Goal: Check status: Check status

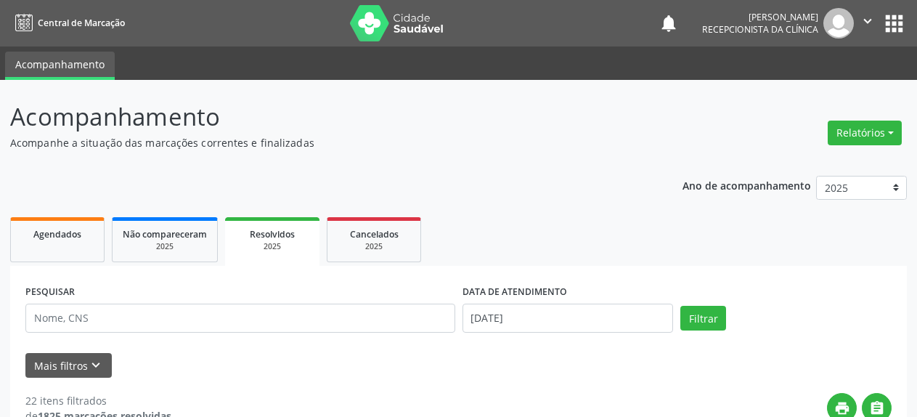
select select "8"
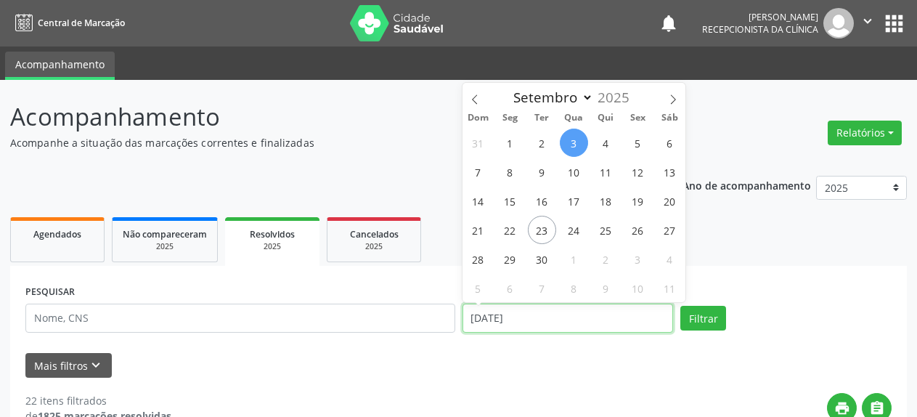
click at [532, 319] on input "[DATE]" at bounding box center [567, 317] width 211 height 29
click at [642, 145] on span "5" at bounding box center [638, 143] width 28 height 28
type input "[DATE]"
click at [642, 145] on span "5" at bounding box center [638, 143] width 28 height 28
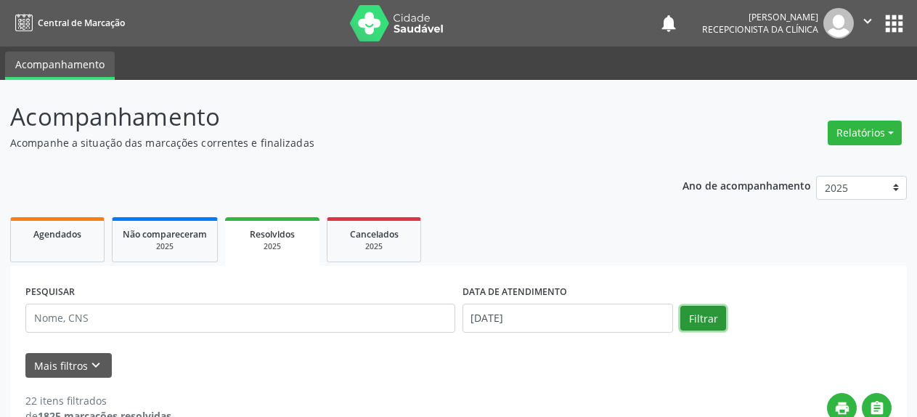
click at [702, 319] on button "Filtrar" at bounding box center [703, 318] width 46 height 25
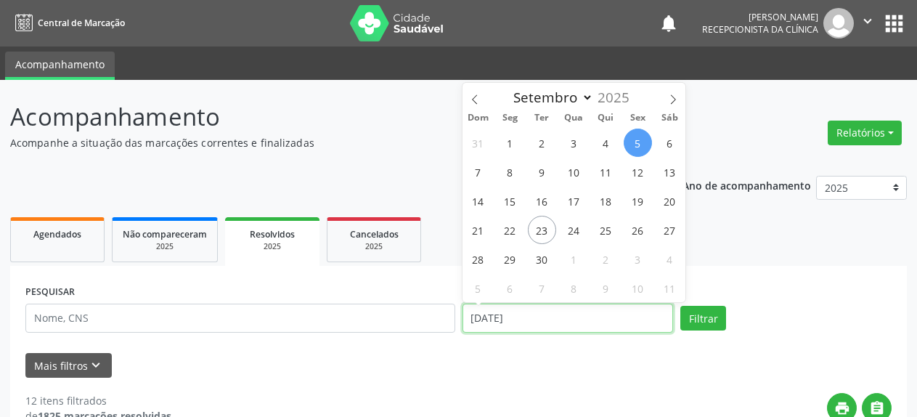
click at [542, 325] on input "[DATE]" at bounding box center [567, 317] width 211 height 29
click at [509, 174] on span "8" at bounding box center [510, 172] width 28 height 28
type input "[DATE]"
click at [509, 174] on span "8" at bounding box center [510, 172] width 28 height 28
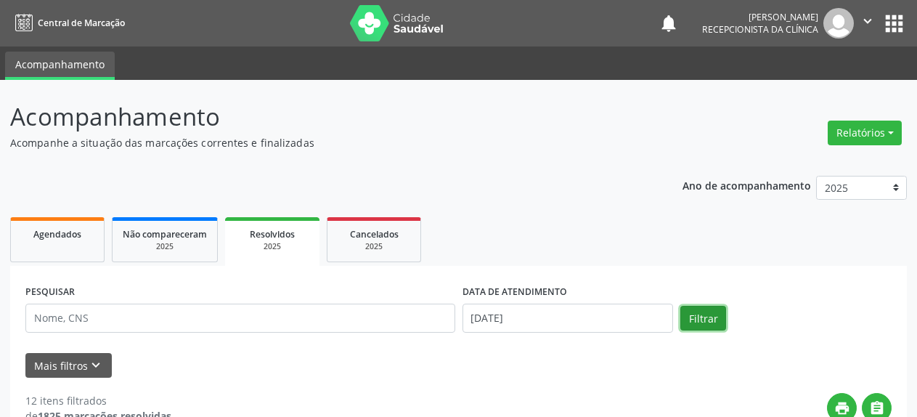
click at [714, 307] on button "Filtrar" at bounding box center [703, 318] width 46 height 25
click at [43, 241] on link "Agendados" at bounding box center [57, 239] width 94 height 45
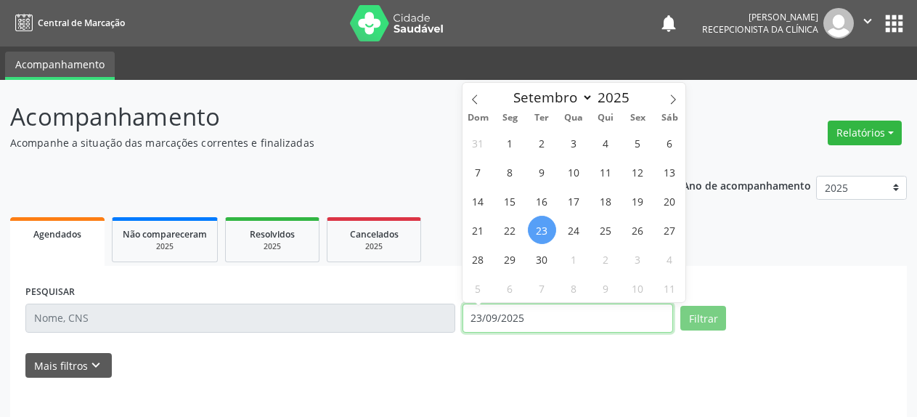
click at [518, 322] on input "23/09/2025" at bounding box center [567, 317] width 211 height 29
click at [575, 232] on span "24" at bounding box center [574, 230] width 28 height 28
type input "[DATE]"
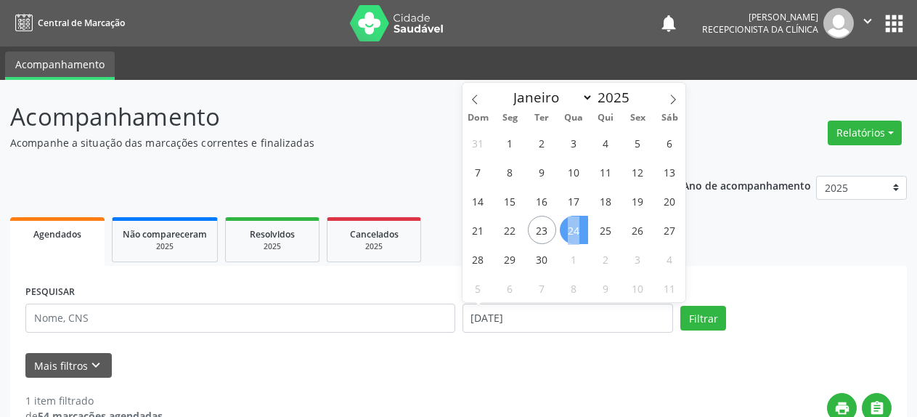
click at [575, 232] on span "24" at bounding box center [574, 230] width 28 height 28
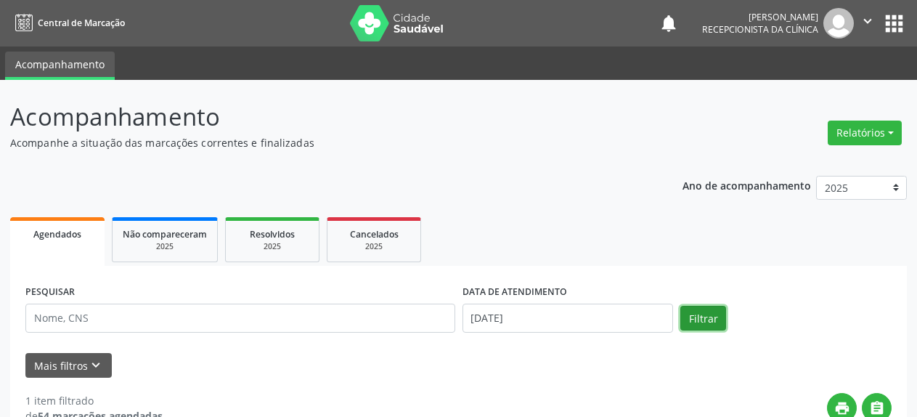
click at [708, 316] on button "Filtrar" at bounding box center [703, 318] width 46 height 25
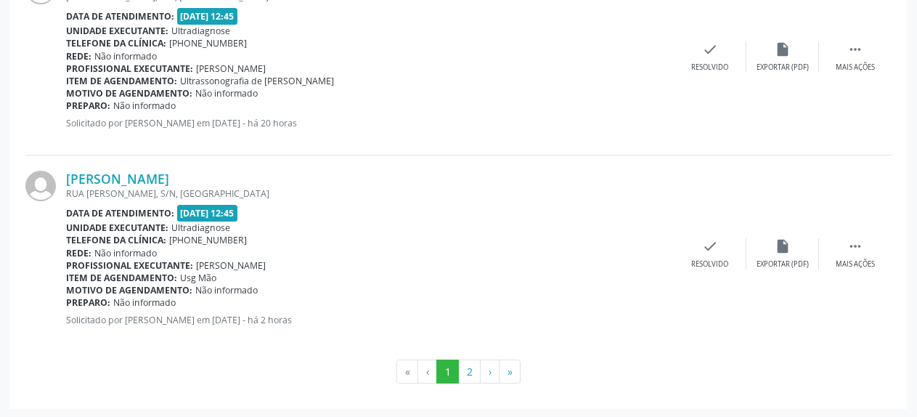
scroll to position [3036, 0]
click at [468, 368] on button "2" at bounding box center [469, 371] width 23 height 25
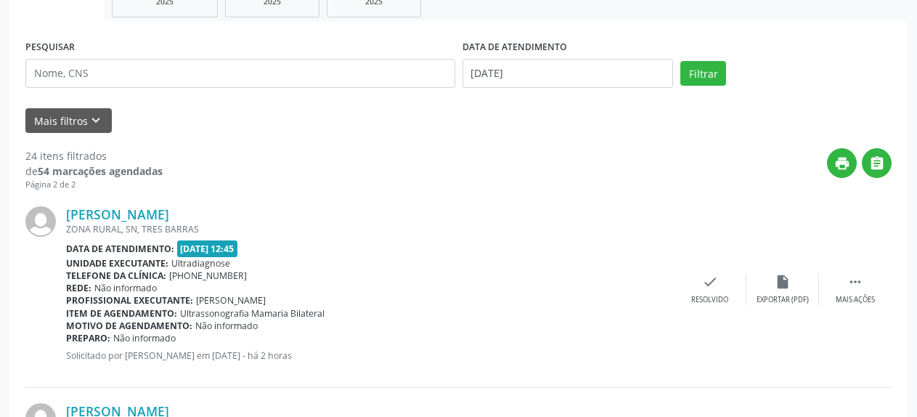
scroll to position [195, 0]
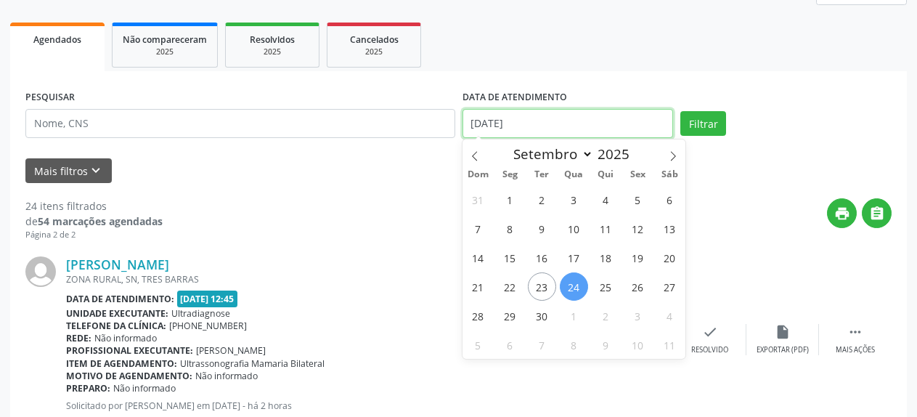
click at [534, 125] on input "[DATE]" at bounding box center [567, 123] width 211 height 29
click at [630, 290] on span "26" at bounding box center [638, 286] width 28 height 28
type input "[DATE]"
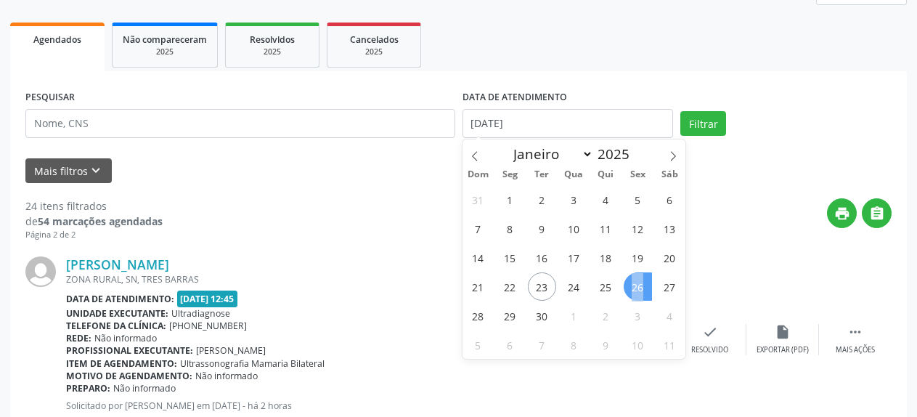
click at [630, 290] on span "26" at bounding box center [638, 286] width 28 height 28
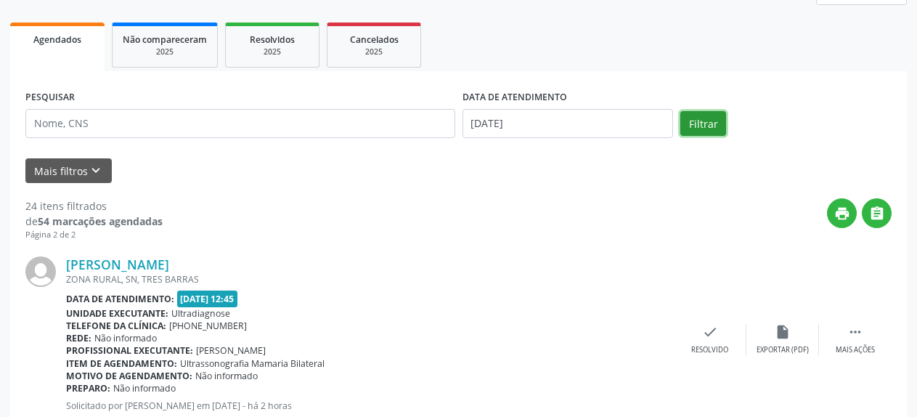
click at [712, 123] on button "Filtrar" at bounding box center [703, 123] width 46 height 25
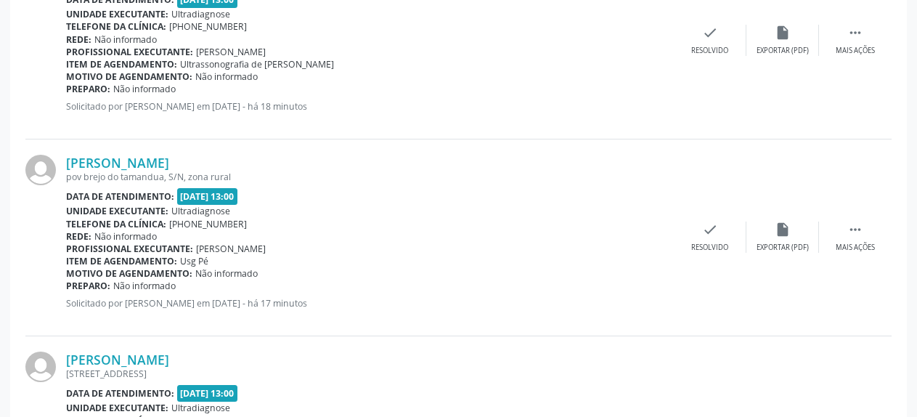
scroll to position [0, 0]
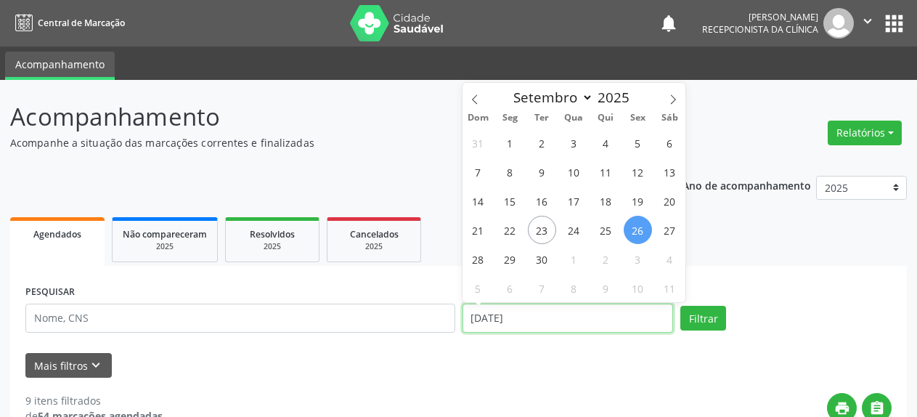
click at [510, 320] on input "[DATE]" at bounding box center [567, 317] width 211 height 29
click at [672, 99] on icon at bounding box center [673, 99] width 10 height 10
select select "9"
click at [501, 322] on input "[DATE]" at bounding box center [567, 317] width 211 height 29
click at [673, 104] on icon at bounding box center [673, 99] width 10 height 10
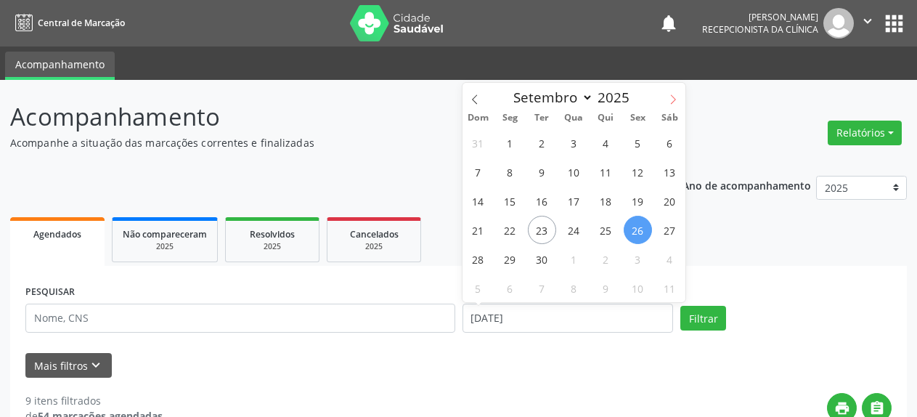
select select "9"
